Goal: Obtain resource: Download file/media

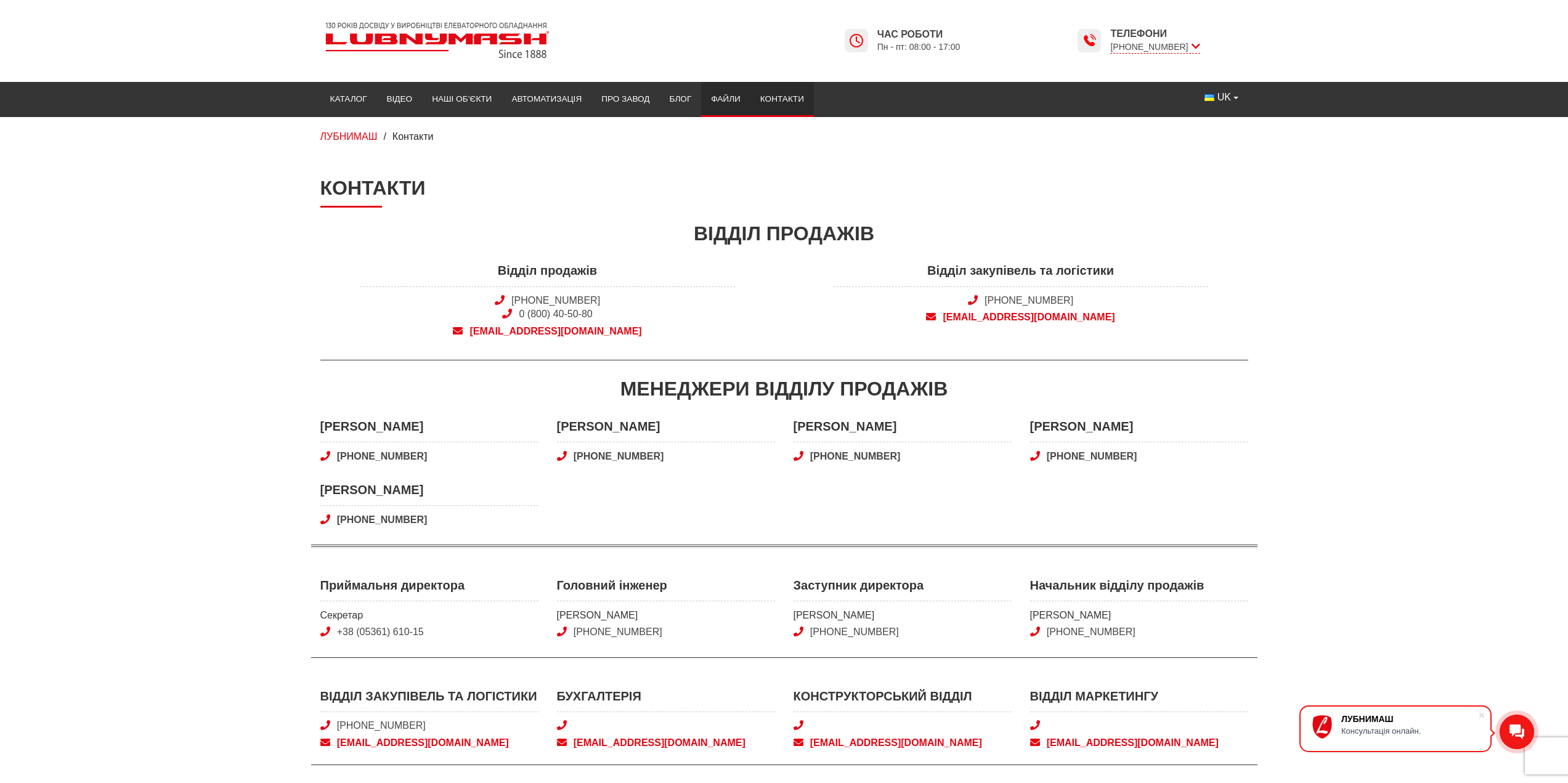
click at [727, 97] on link "Файли" at bounding box center [725, 99] width 49 height 27
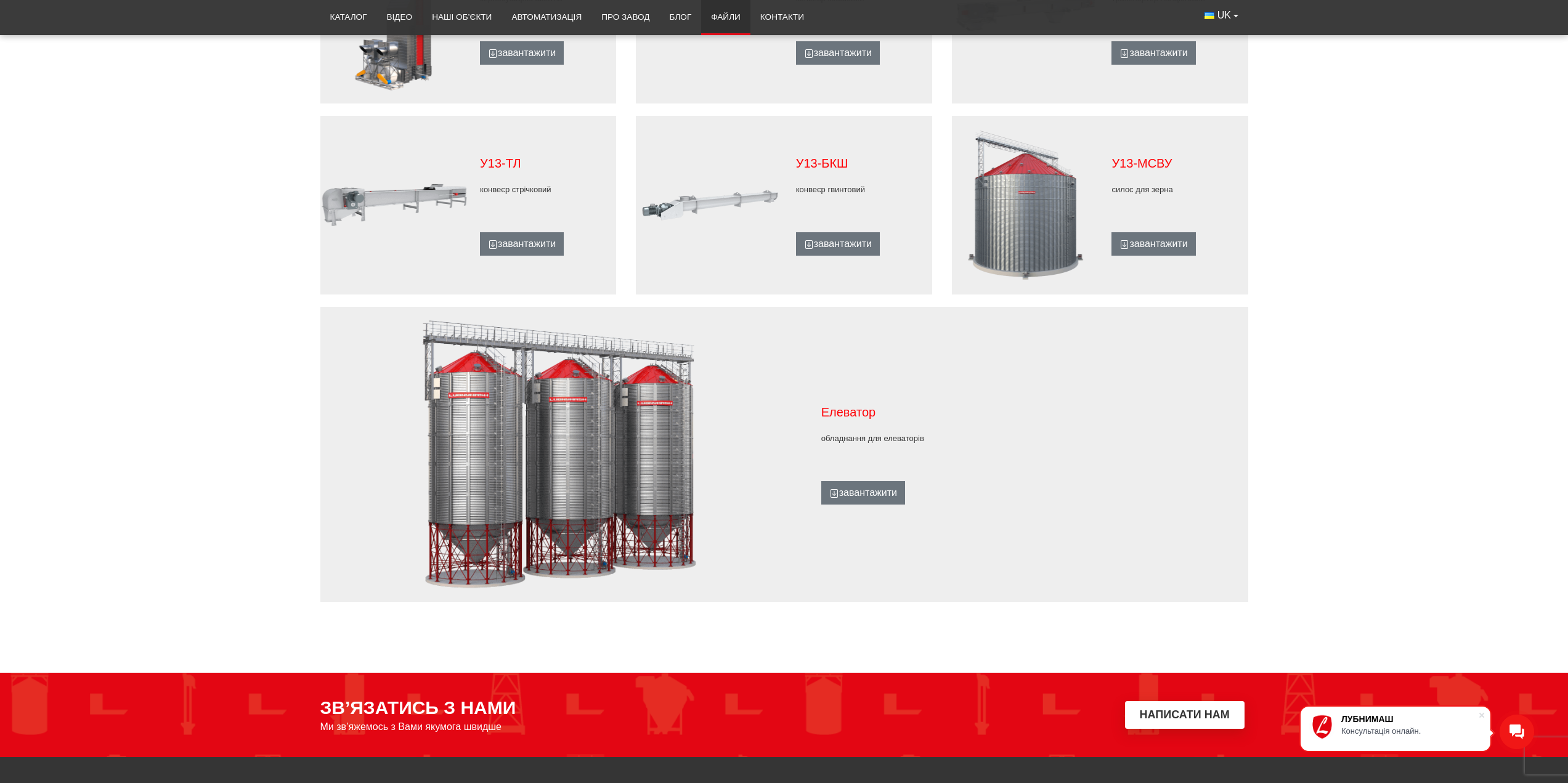
scroll to position [862, 0]
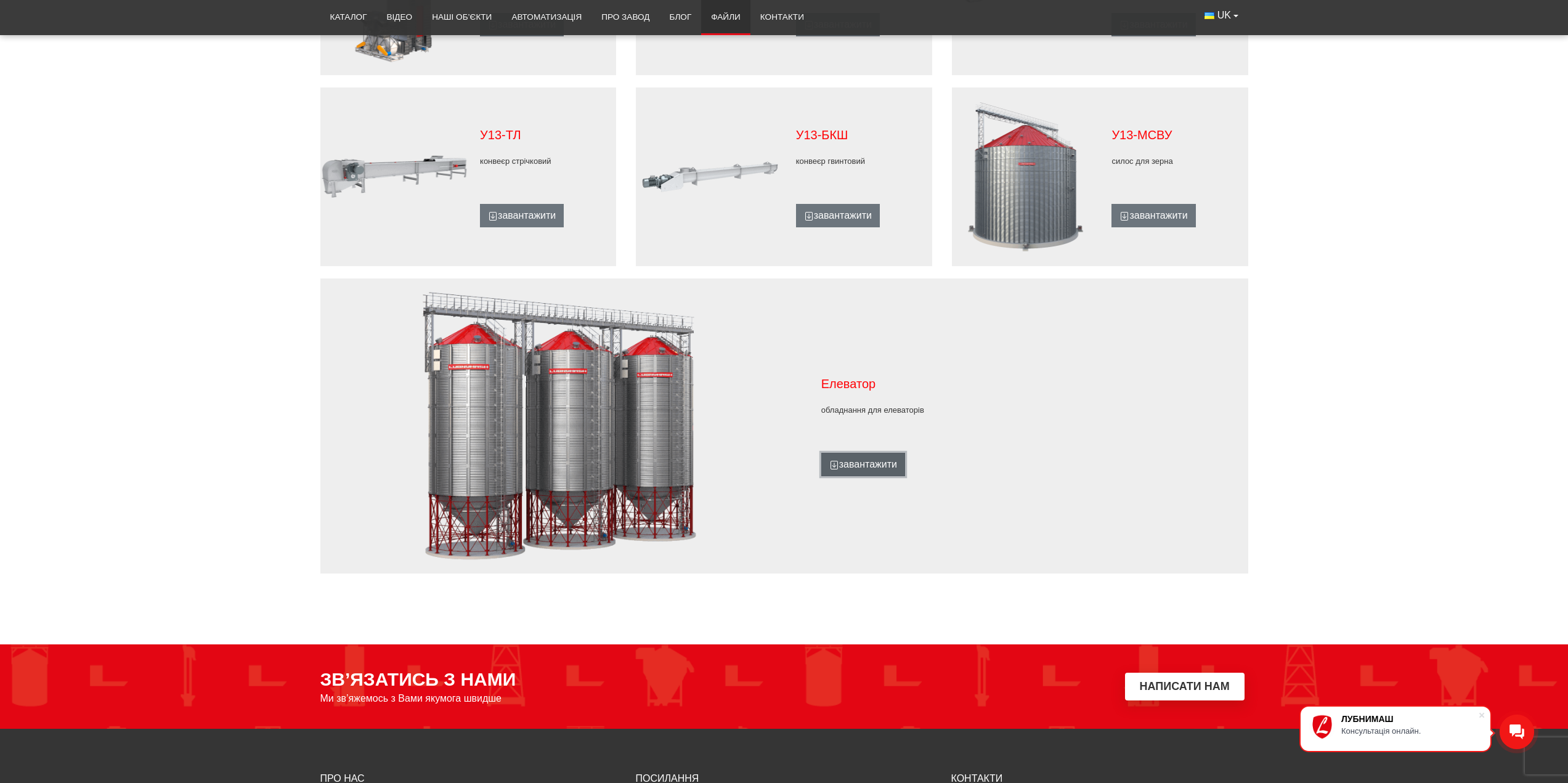
click at [851, 463] on link "завантажити" at bounding box center [863, 464] width 84 height 23
click at [837, 452] on div at bounding box center [1016, 440] width 390 height 25
click at [836, 466] on icon at bounding box center [833, 466] width 4 height 2
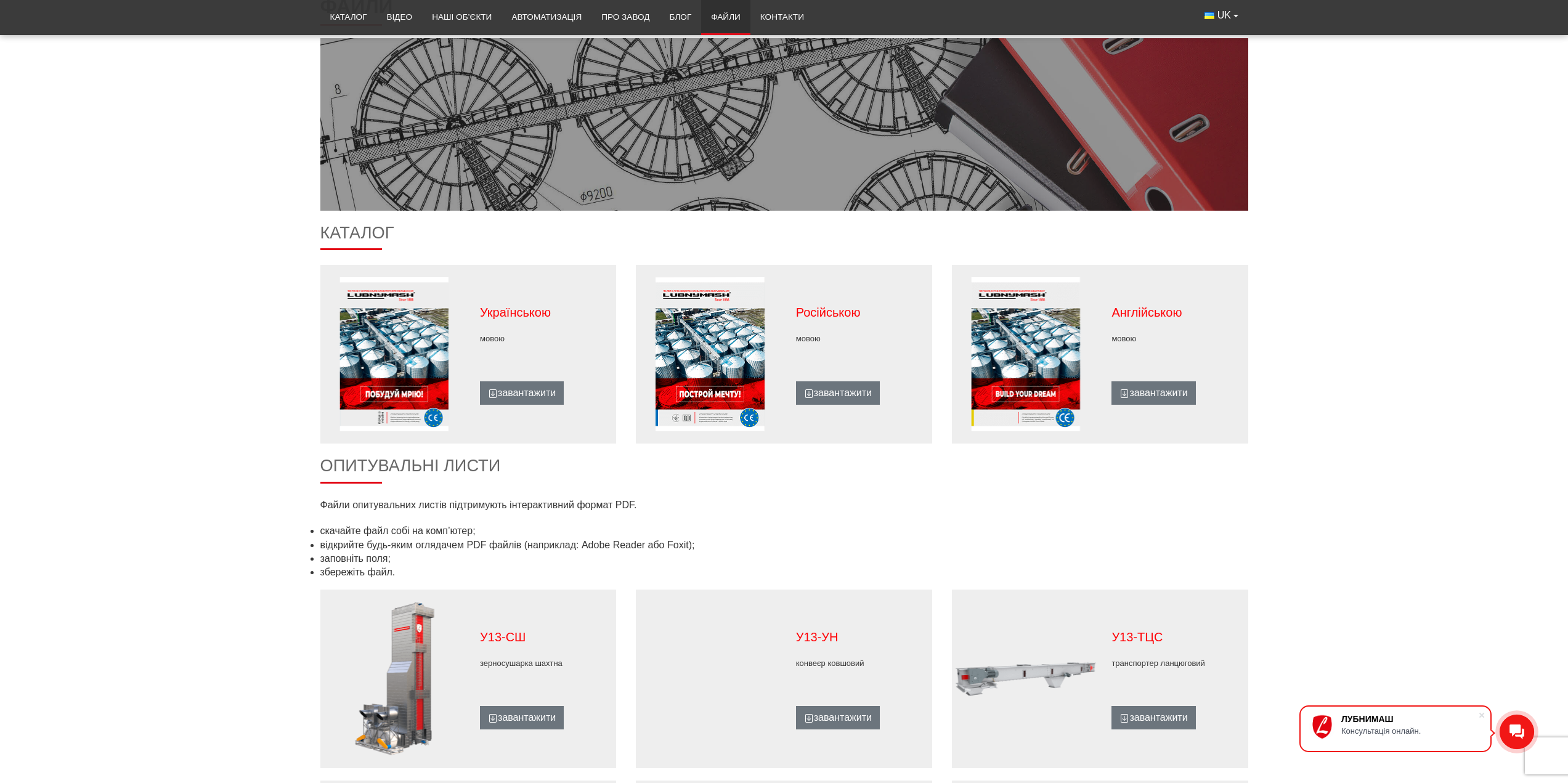
scroll to position [0, 0]
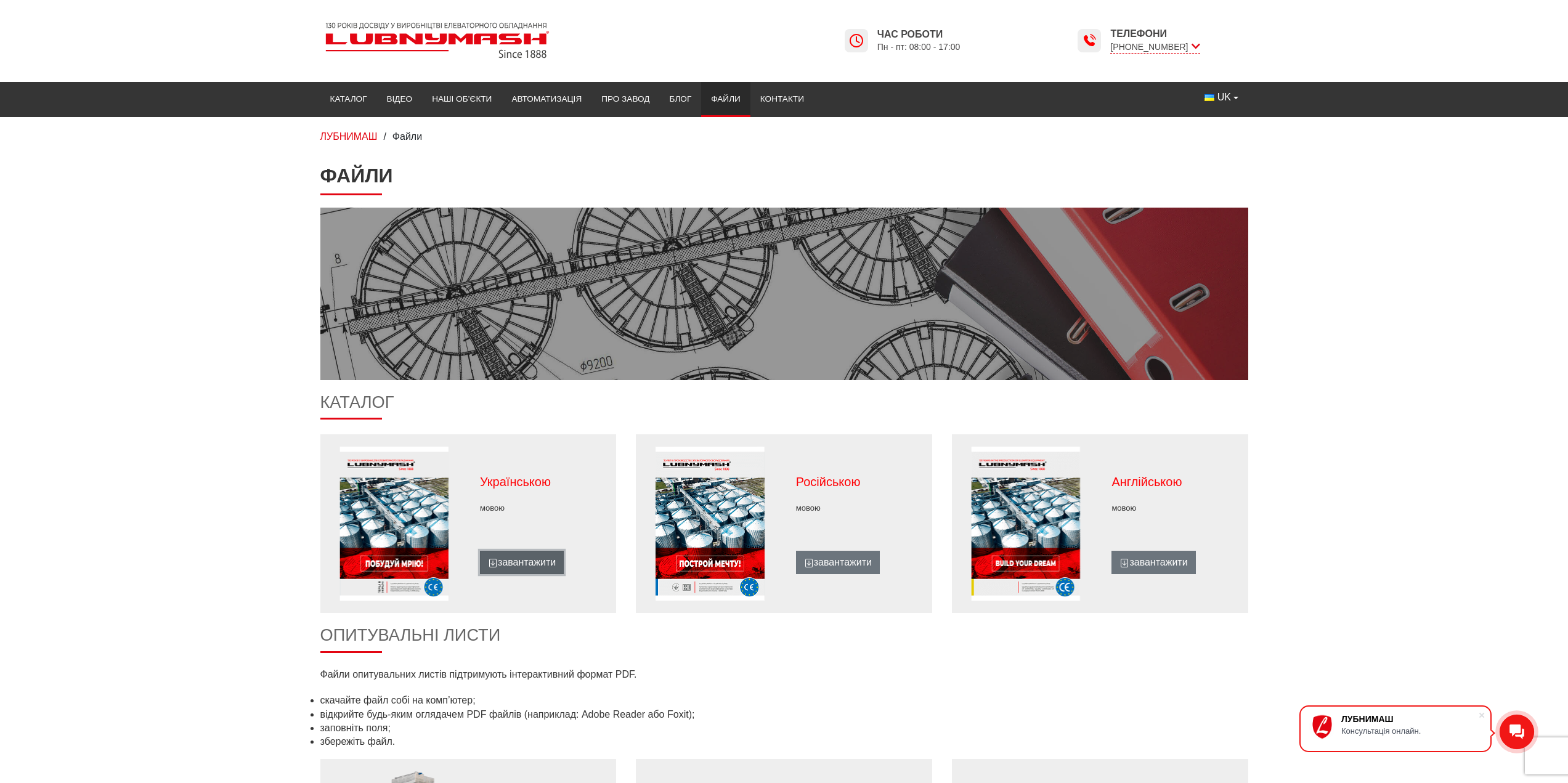
click at [523, 562] on link "завантажити" at bounding box center [522, 562] width 84 height 23
click at [335, 97] on link "Каталог" at bounding box center [349, 99] width 57 height 27
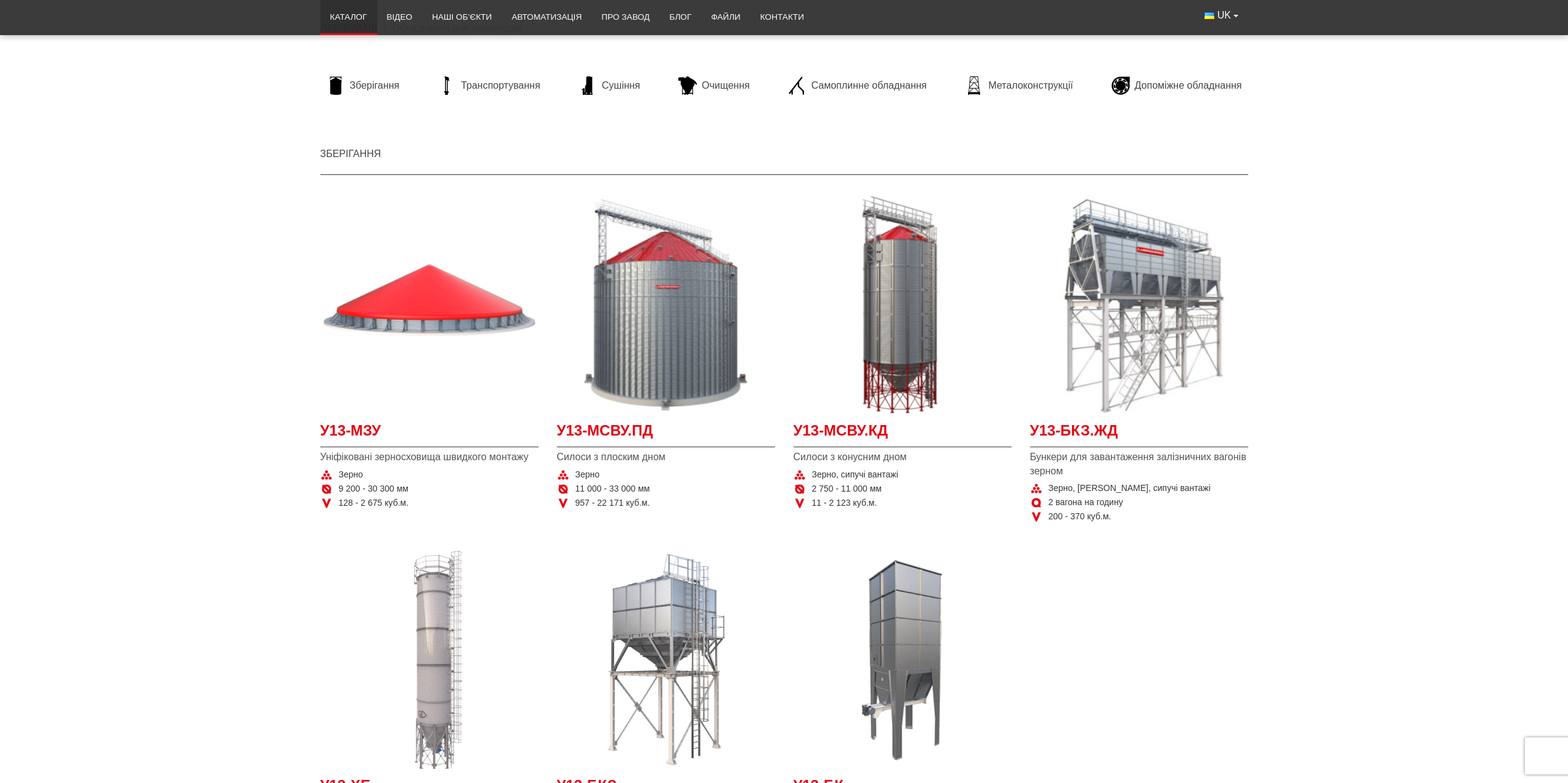
scroll to position [123, 0]
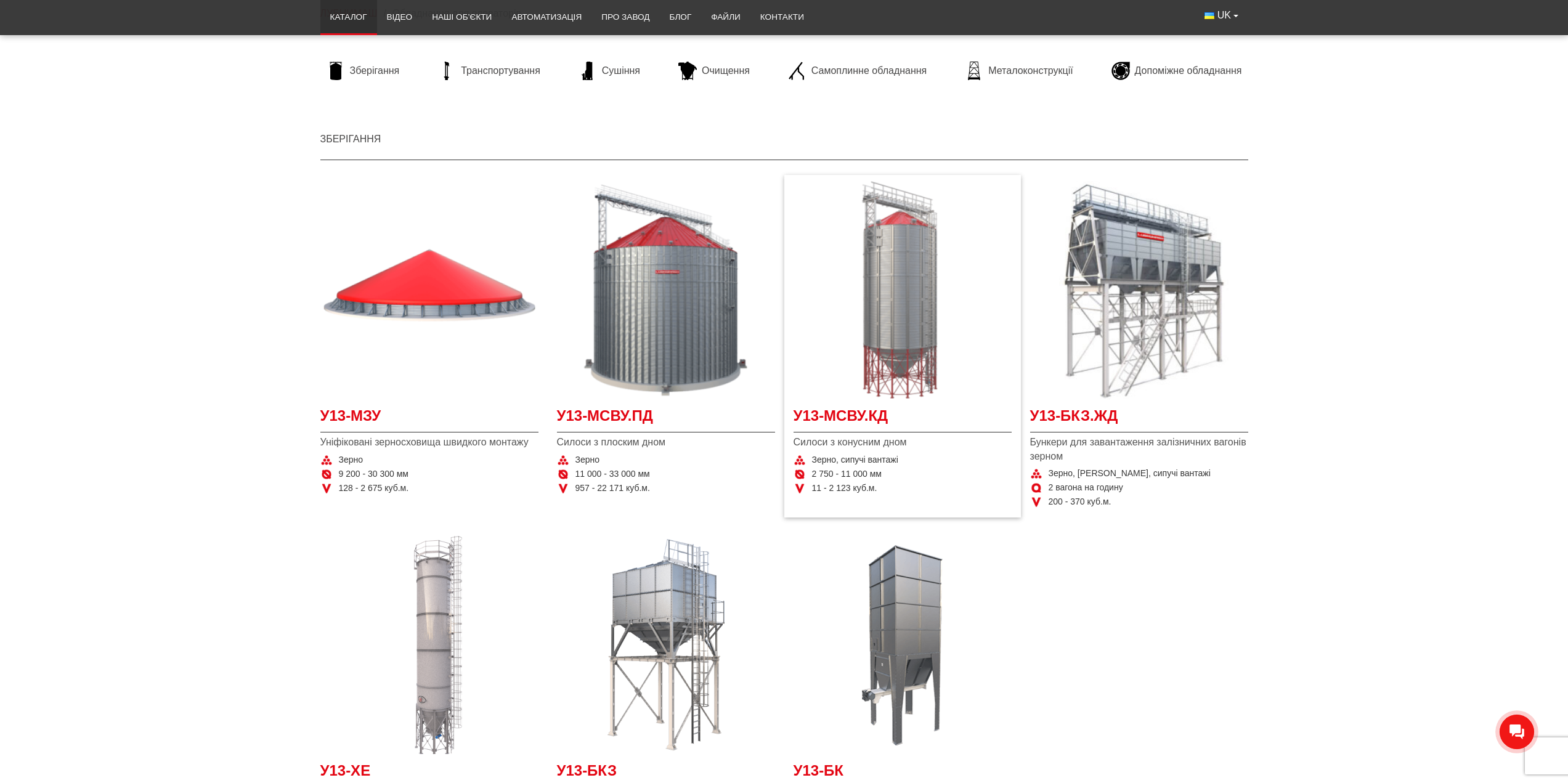
click at [905, 265] on img "Детальніше У13-МСВУ.КД" at bounding box center [902, 290] width 218 height 218
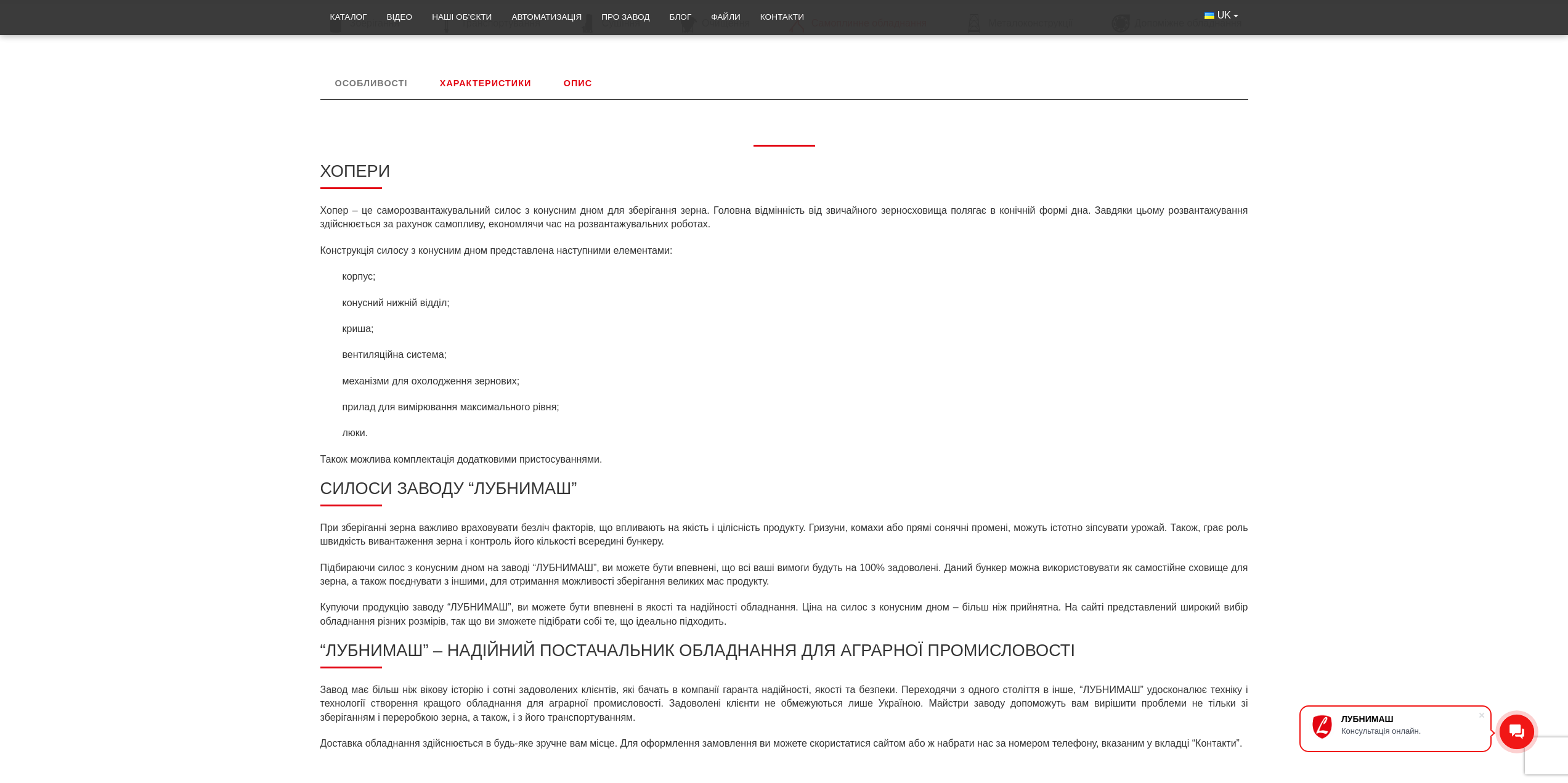
scroll to position [366, 0]
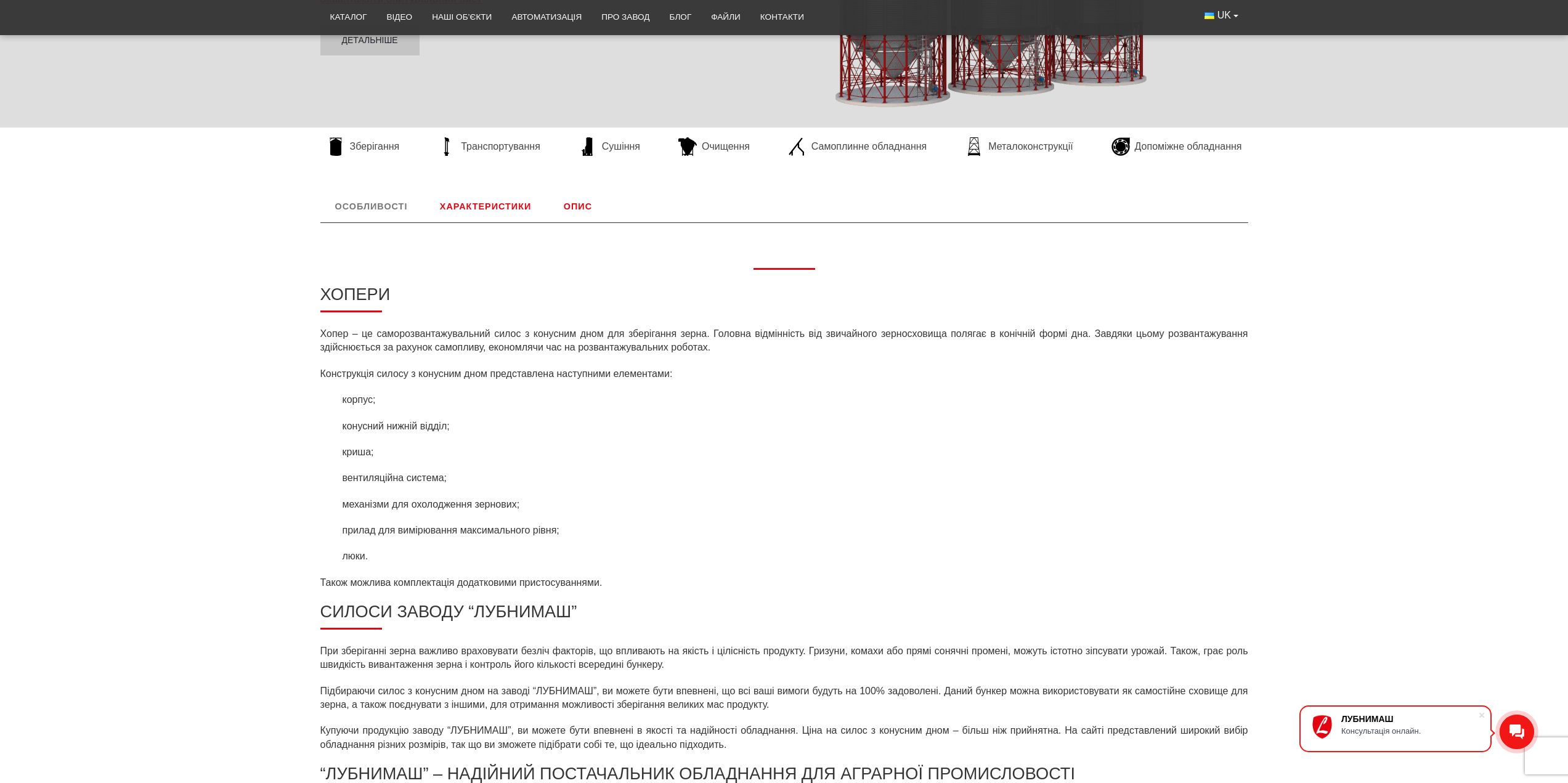
click at [464, 211] on link "Характеристики" at bounding box center [485, 206] width 121 height 32
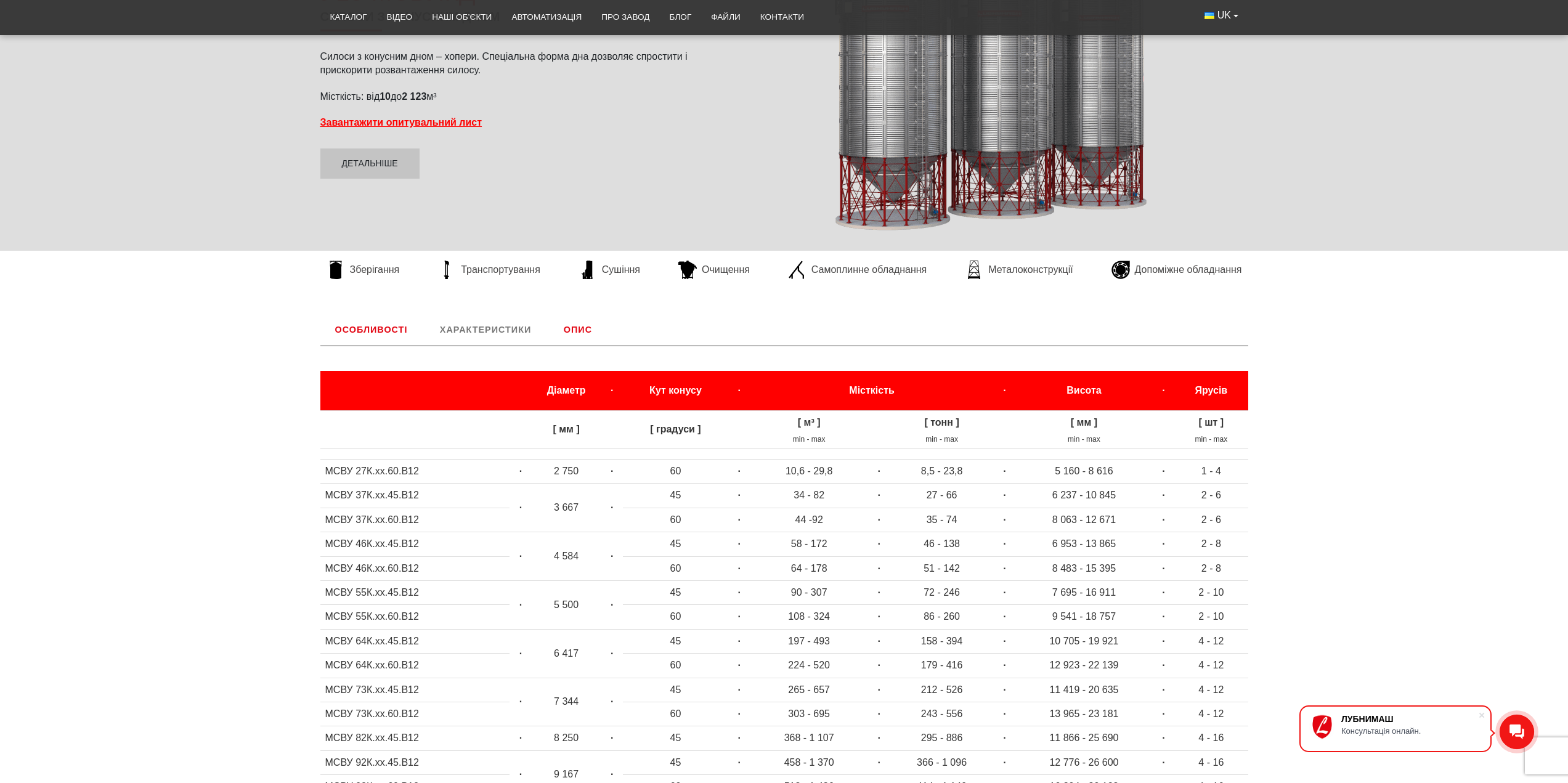
scroll to position [205, 0]
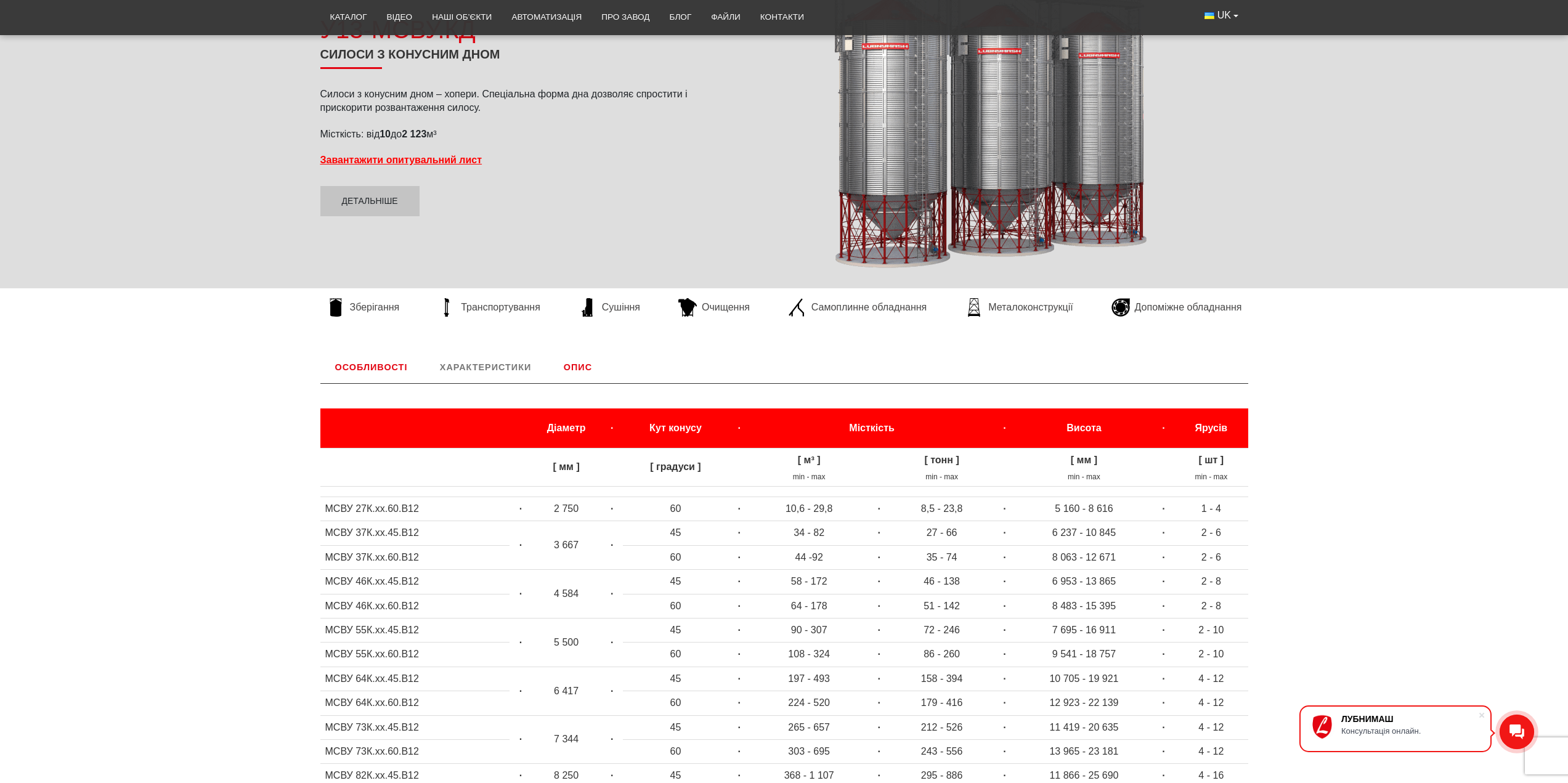
click at [585, 368] on link "Опис" at bounding box center [578, 367] width 58 height 32
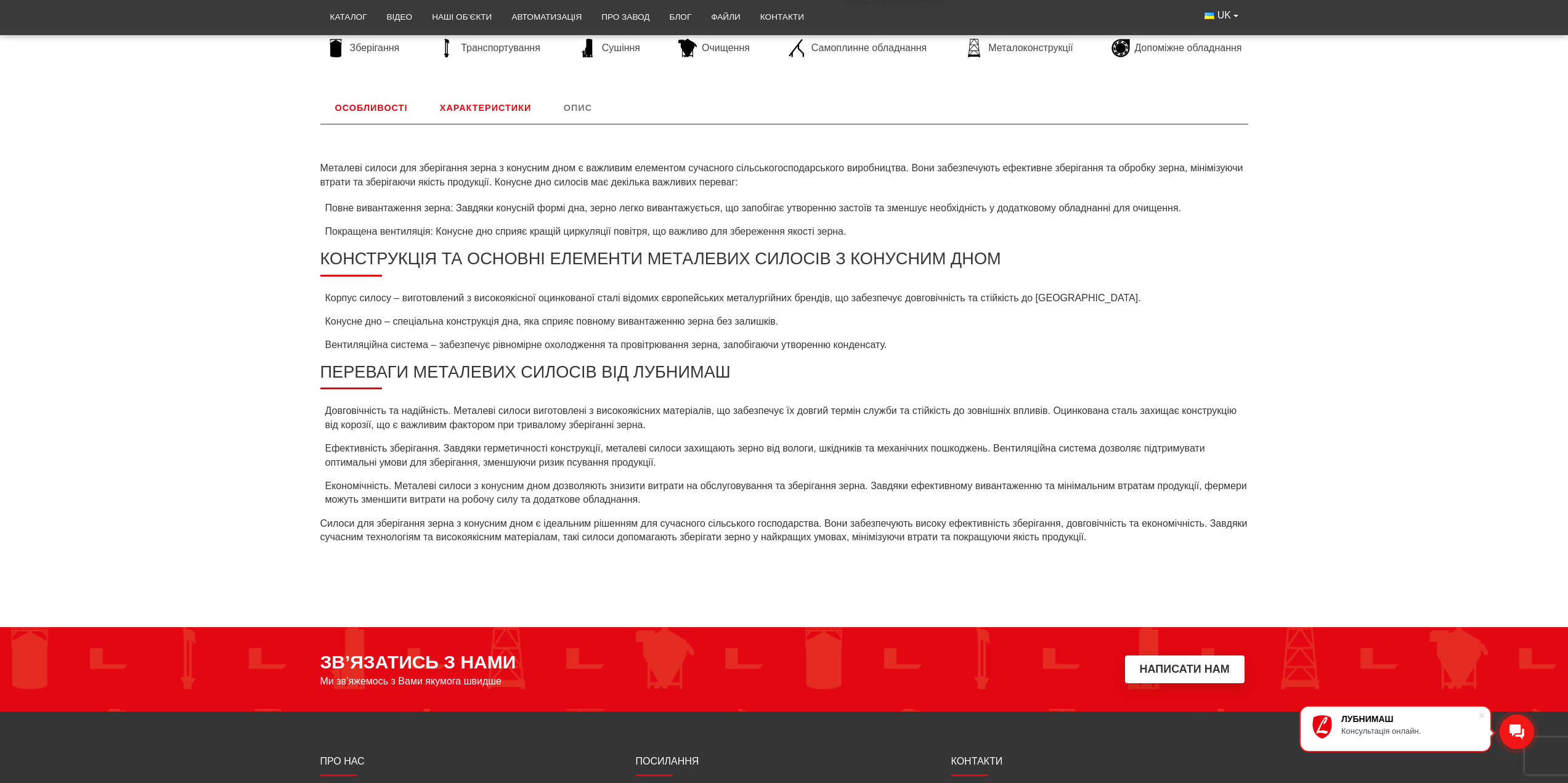
scroll to position [267, 0]
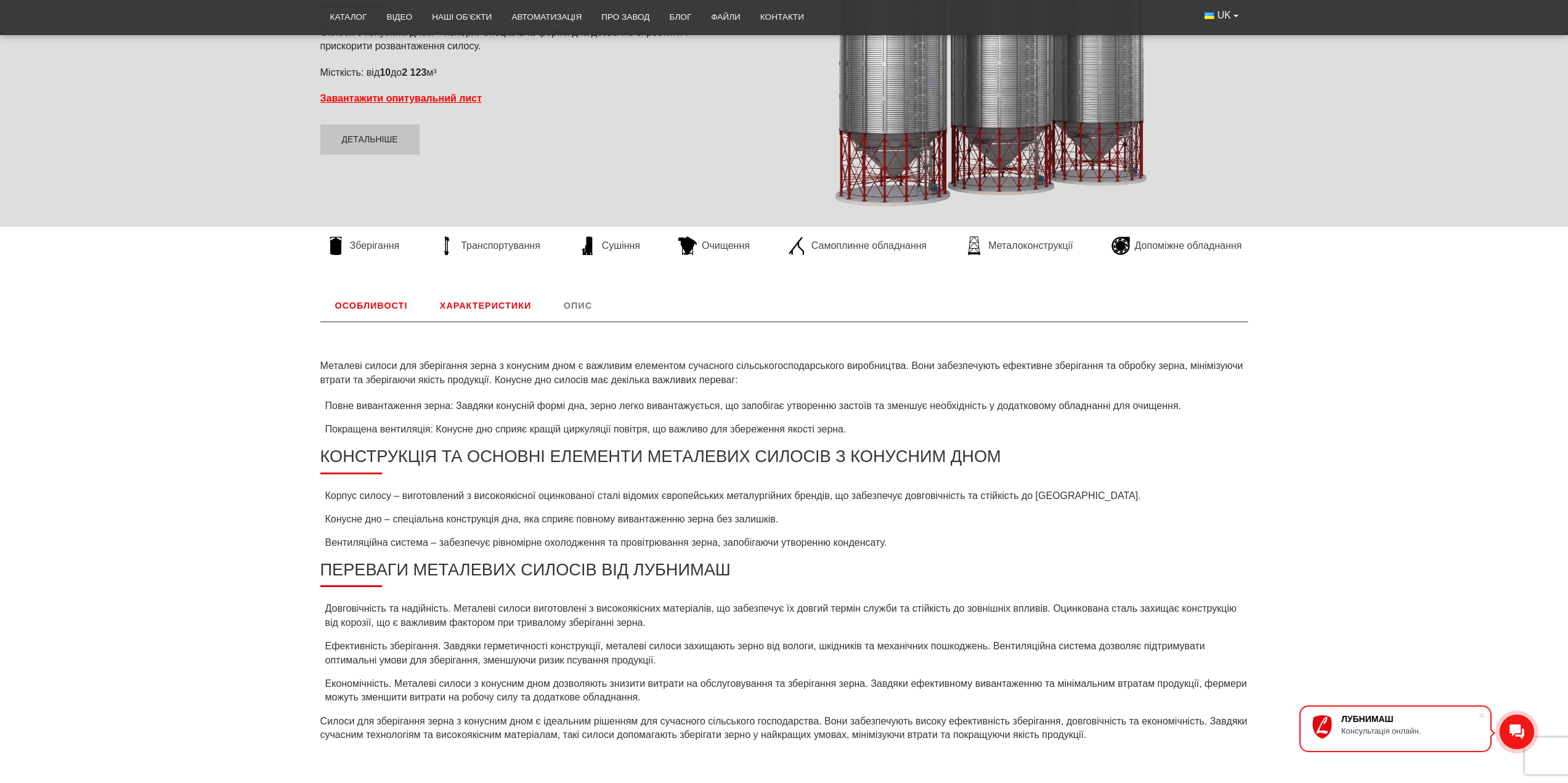
click at [478, 310] on link "Характеристики" at bounding box center [485, 305] width 121 height 32
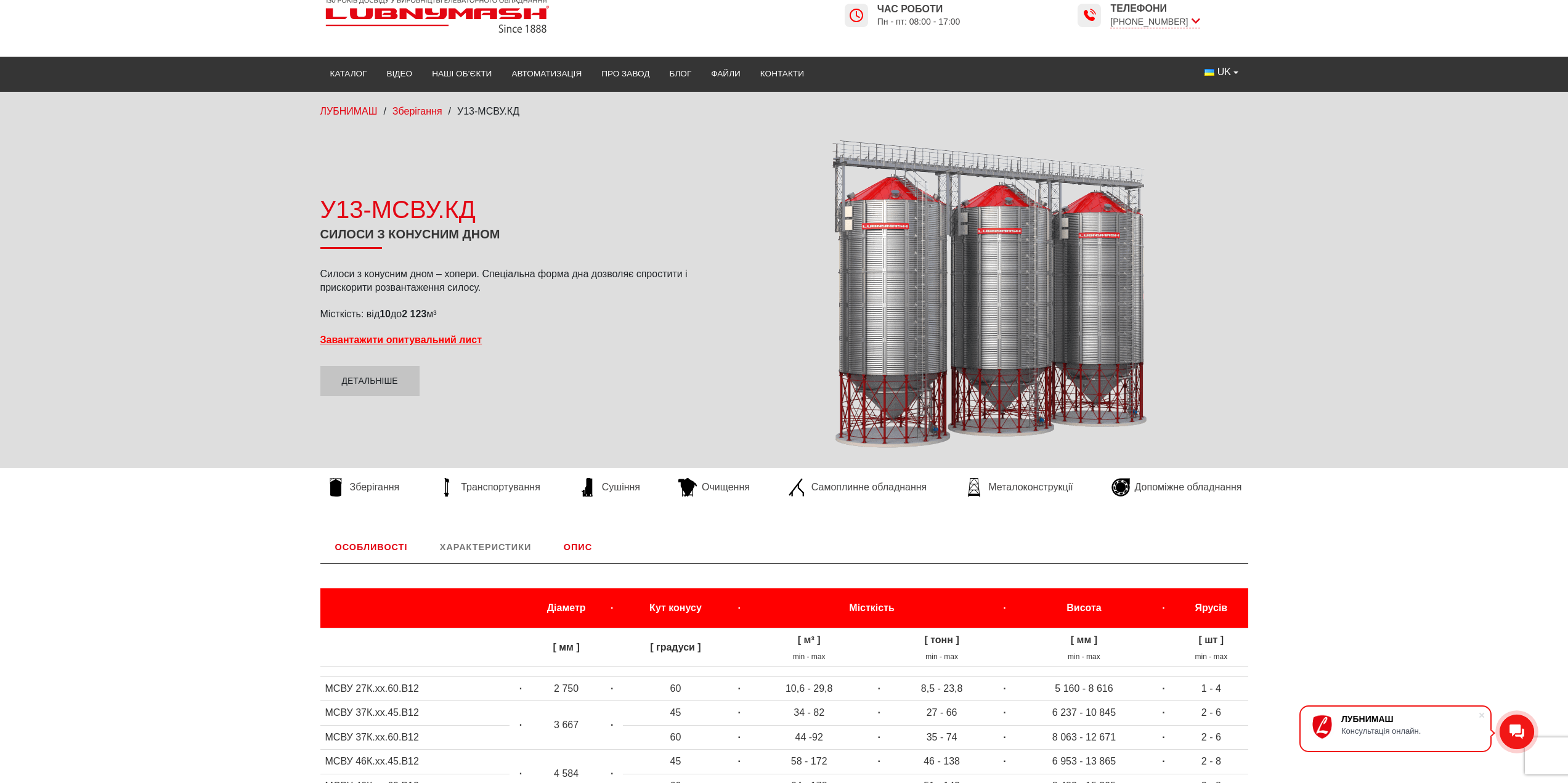
scroll to position [0, 0]
